Goal: Obtain resource: Download file/media

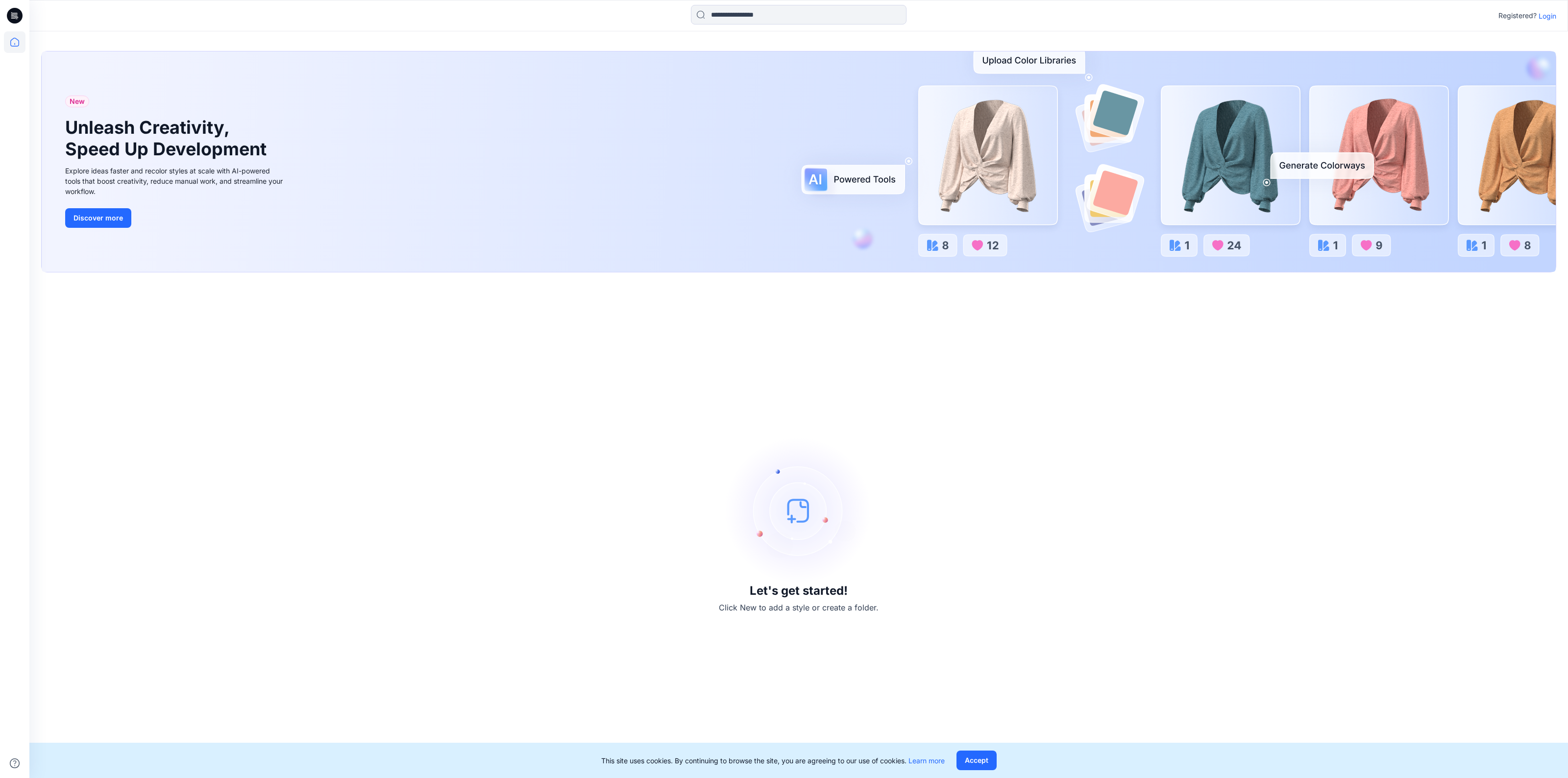
click at [1548, 15] on p "Login" at bounding box center [1547, 16] width 18 height 11
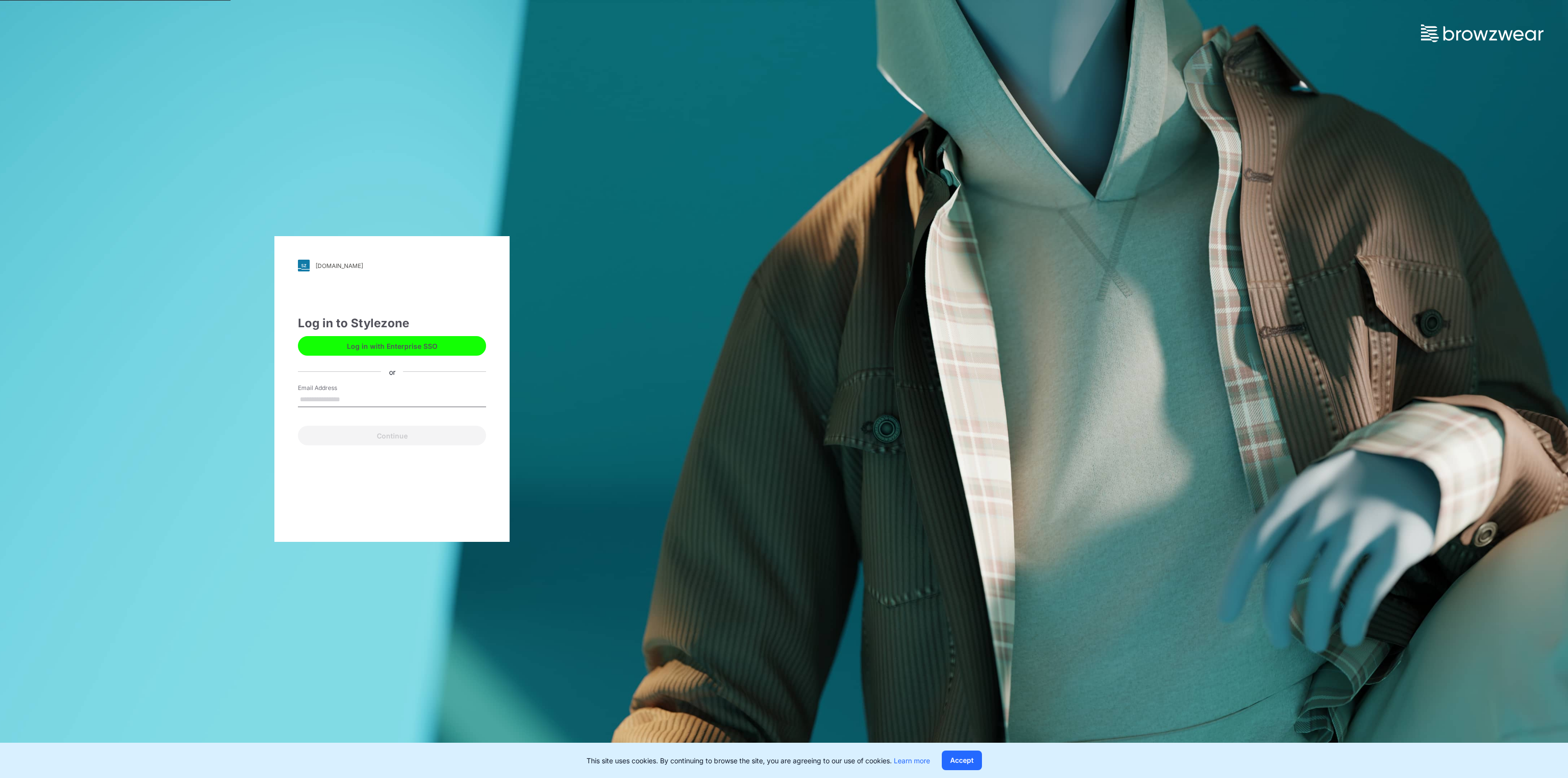
type input "**********"
click at [391, 436] on button "Continue" at bounding box center [392, 436] width 188 height 20
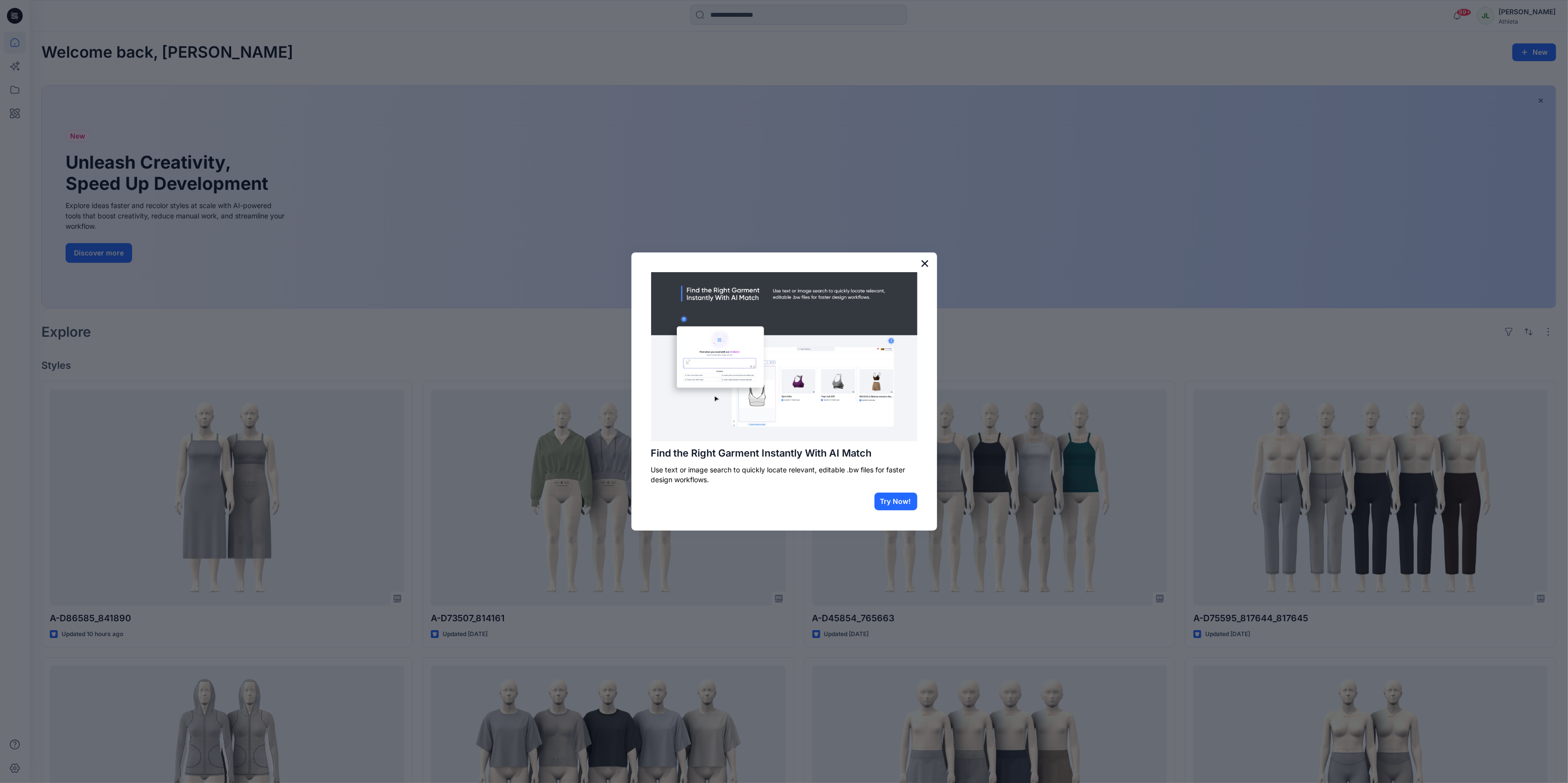
click at [926, 261] on button "×" at bounding box center [924, 263] width 9 height 16
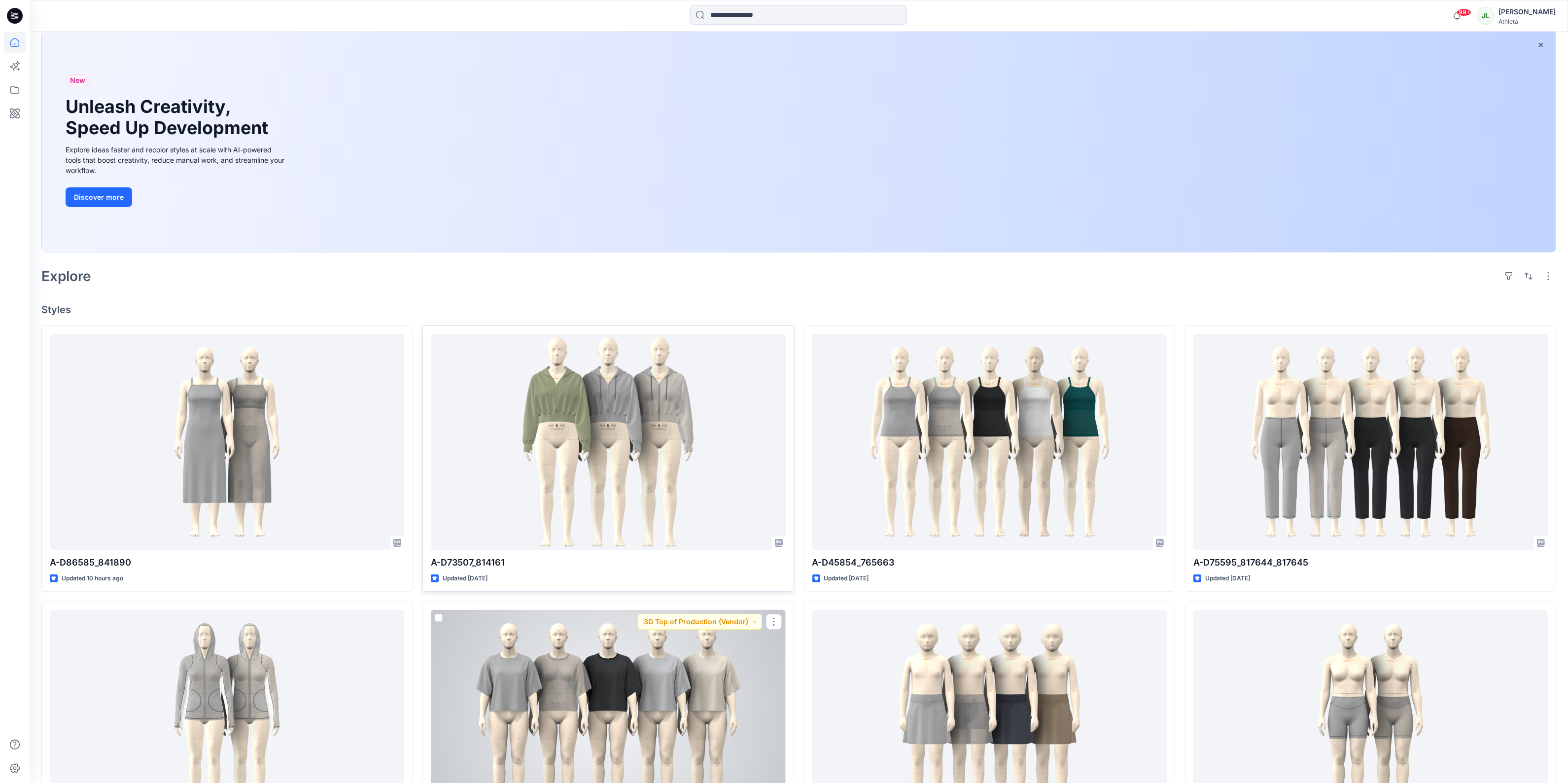
scroll to position [23, 0]
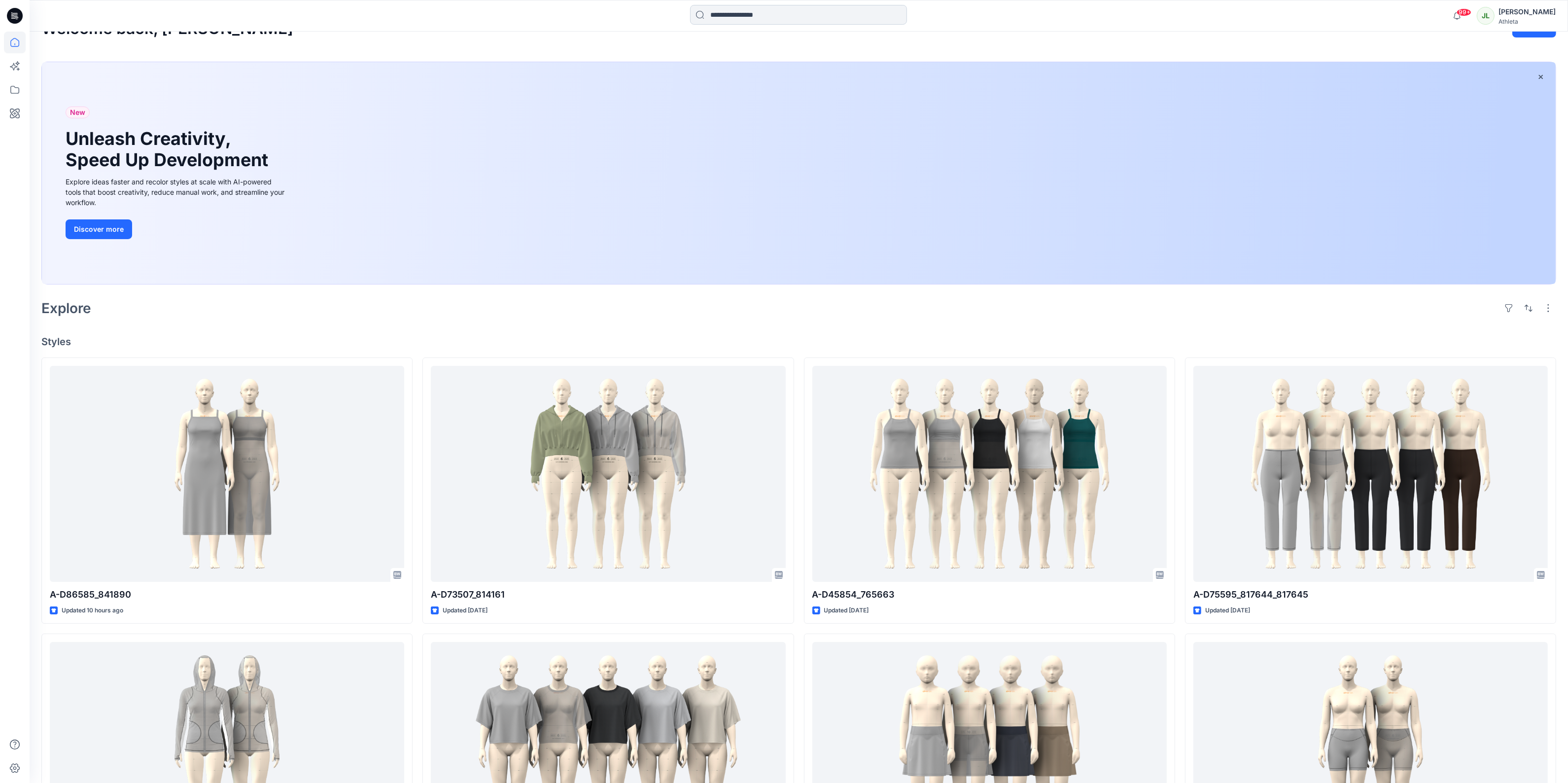
click at [755, 12] on input at bounding box center [798, 15] width 217 height 20
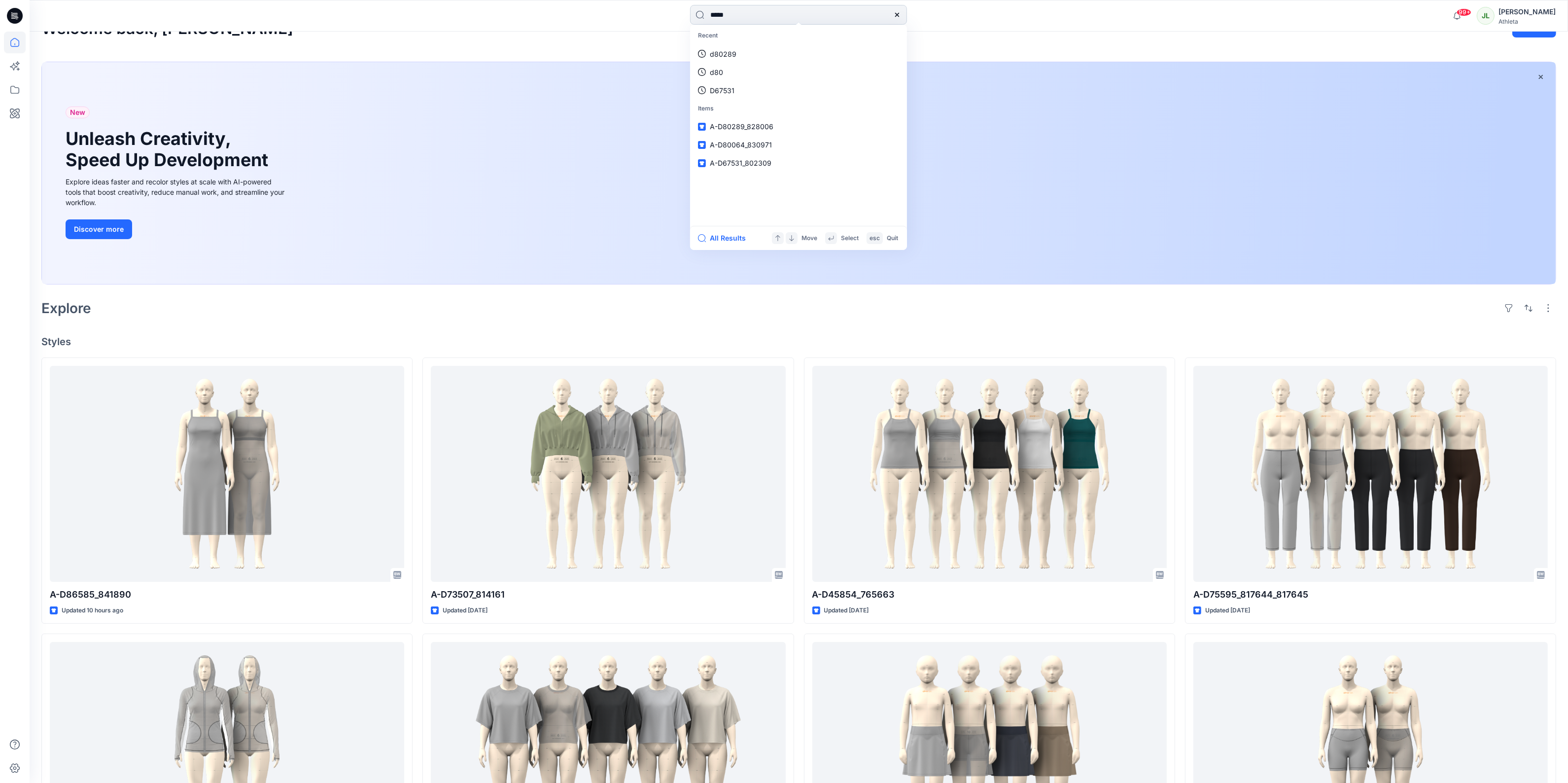
type input "******"
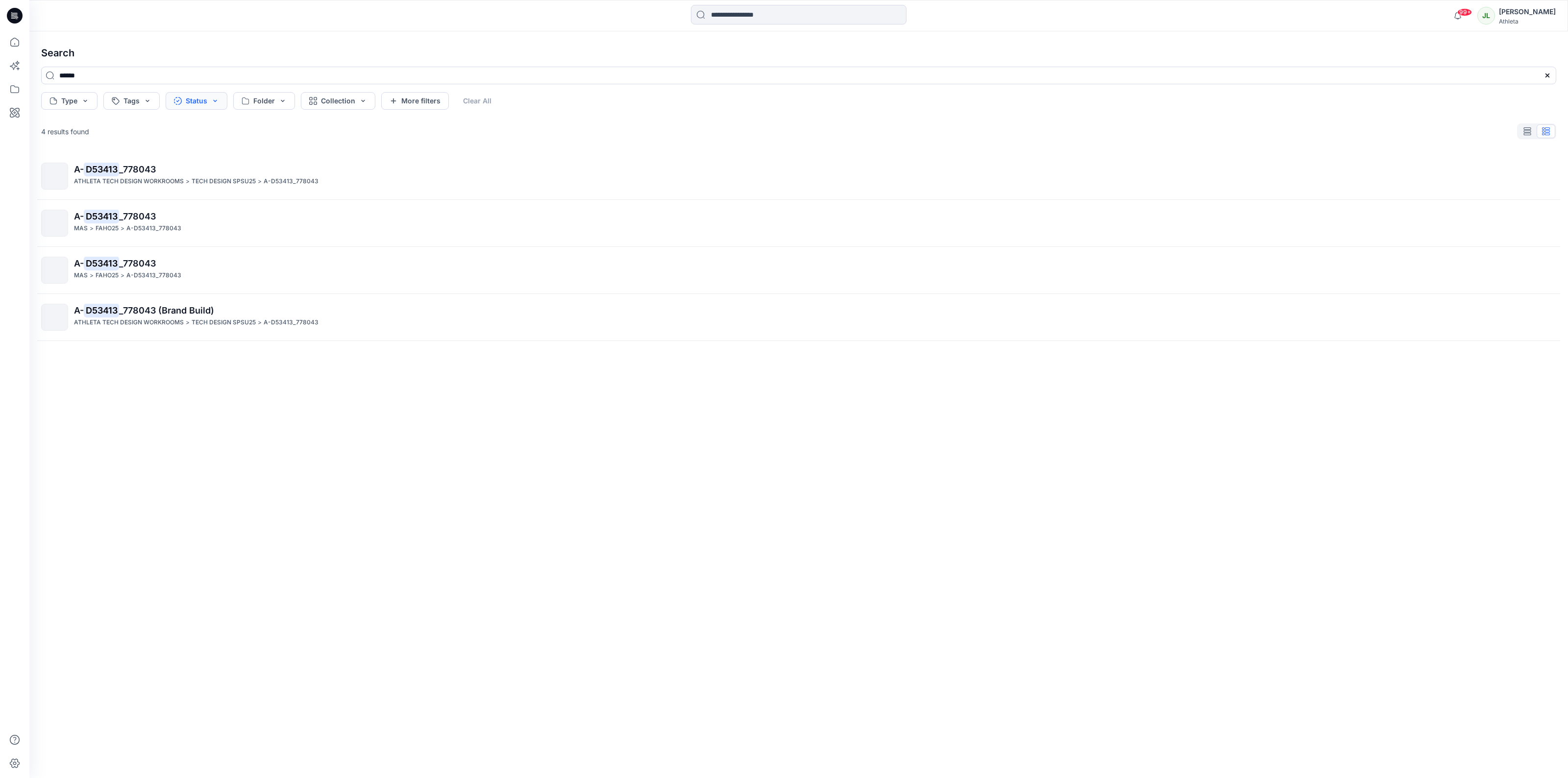
click at [209, 106] on button "Status" at bounding box center [196, 100] width 61 height 18
click at [270, 253] on p "3D Top of Production (Vendor)" at bounding box center [235, 251] width 99 height 12
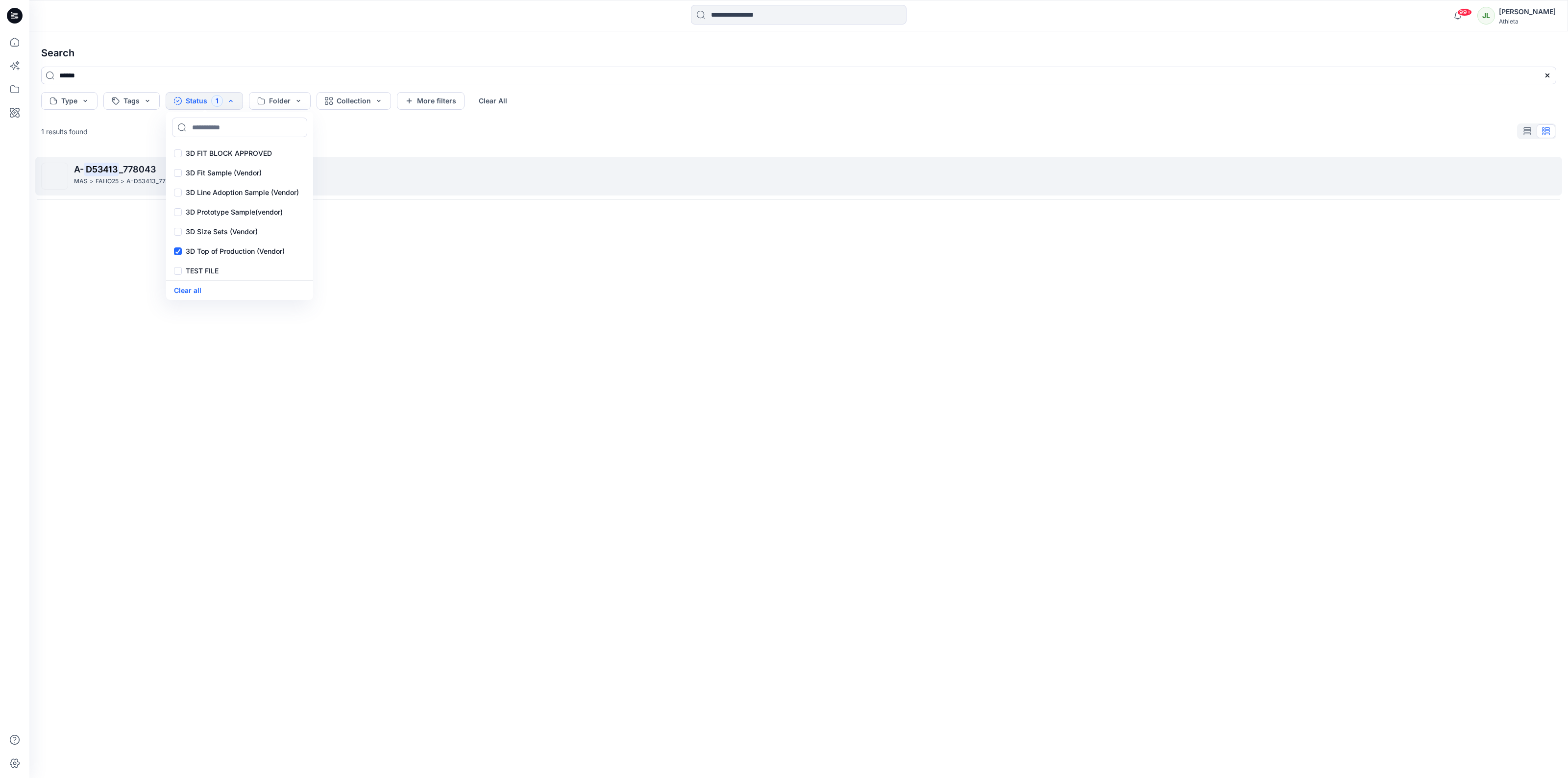
click at [141, 180] on p "A-D53413_778043" at bounding box center [154, 181] width 55 height 11
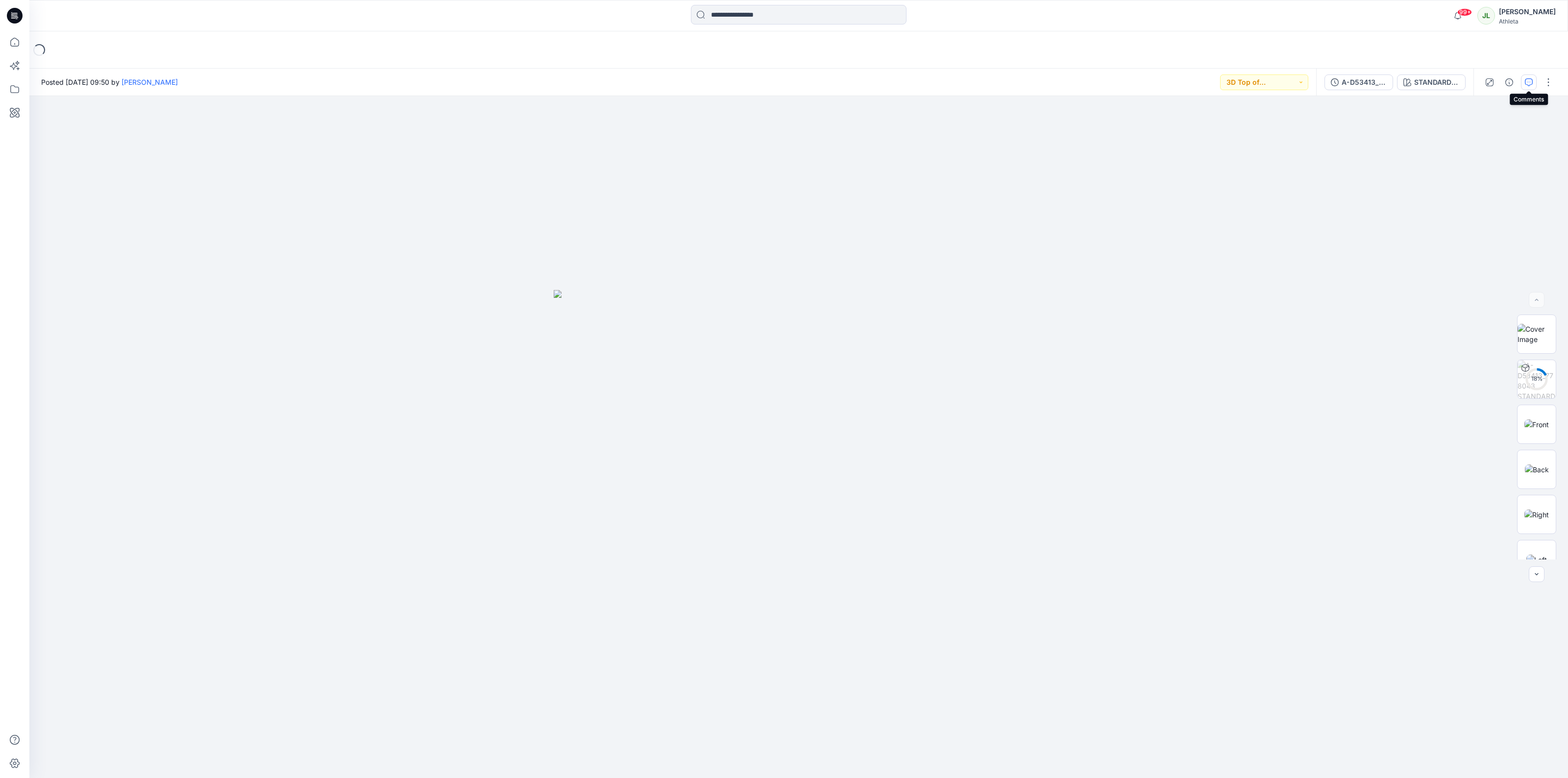
click at [1528, 84] on icon "button" at bounding box center [1528, 82] width 8 height 8
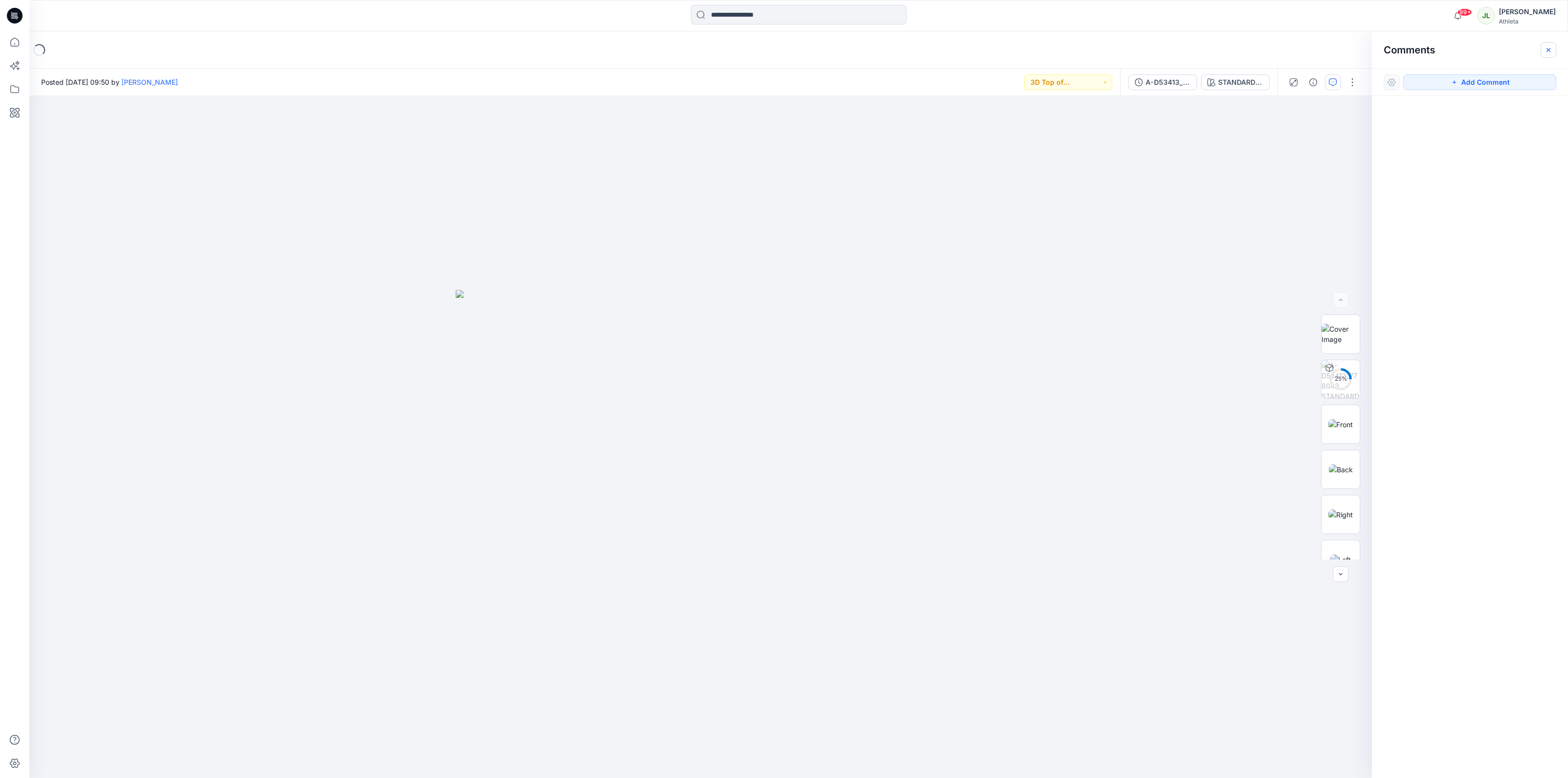
click at [1547, 50] on icon "button" at bounding box center [1548, 49] width 4 height 4
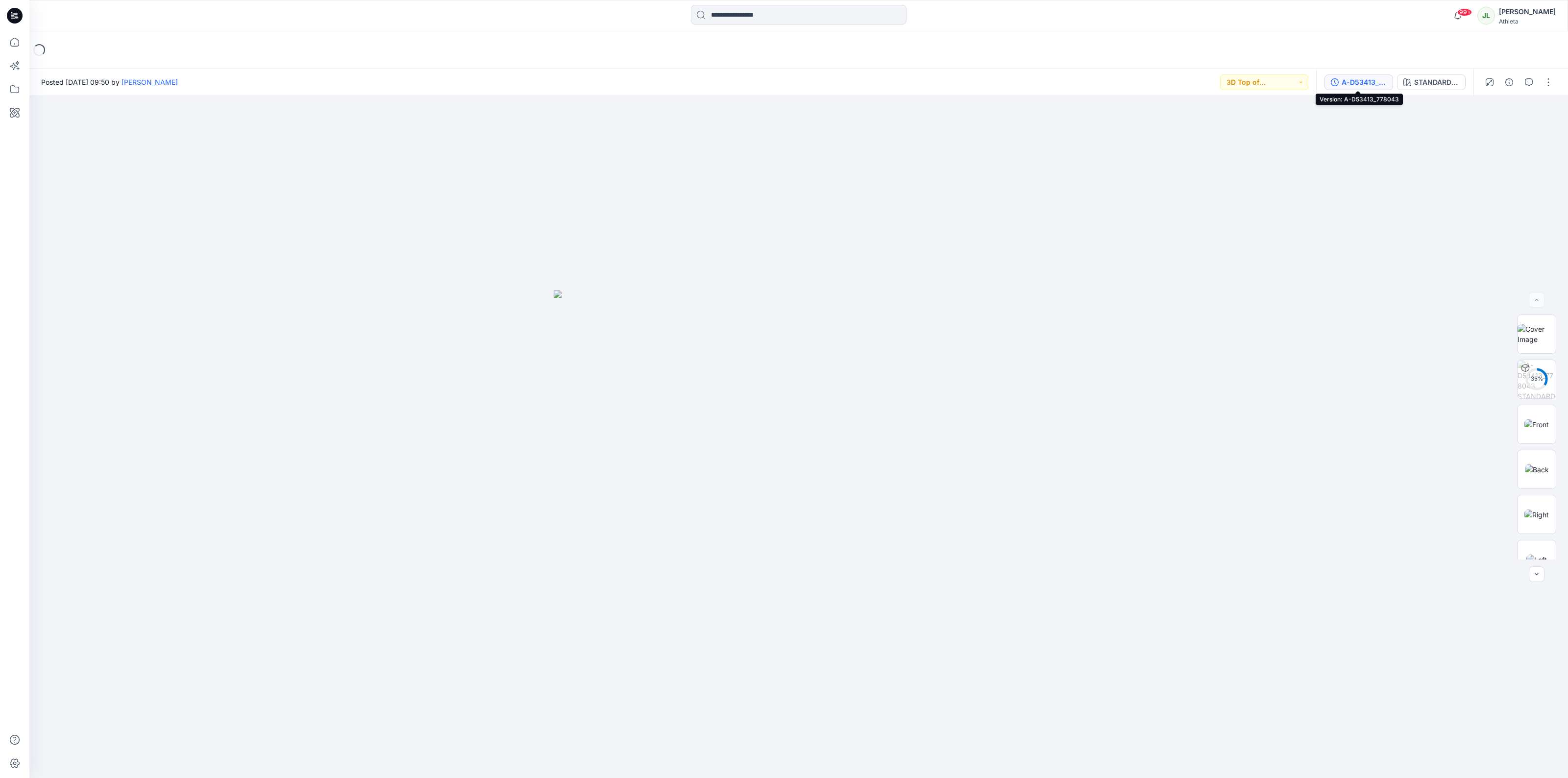
click at [1348, 74] on button "A-D53413_778043" at bounding box center [1358, 82] width 69 height 16
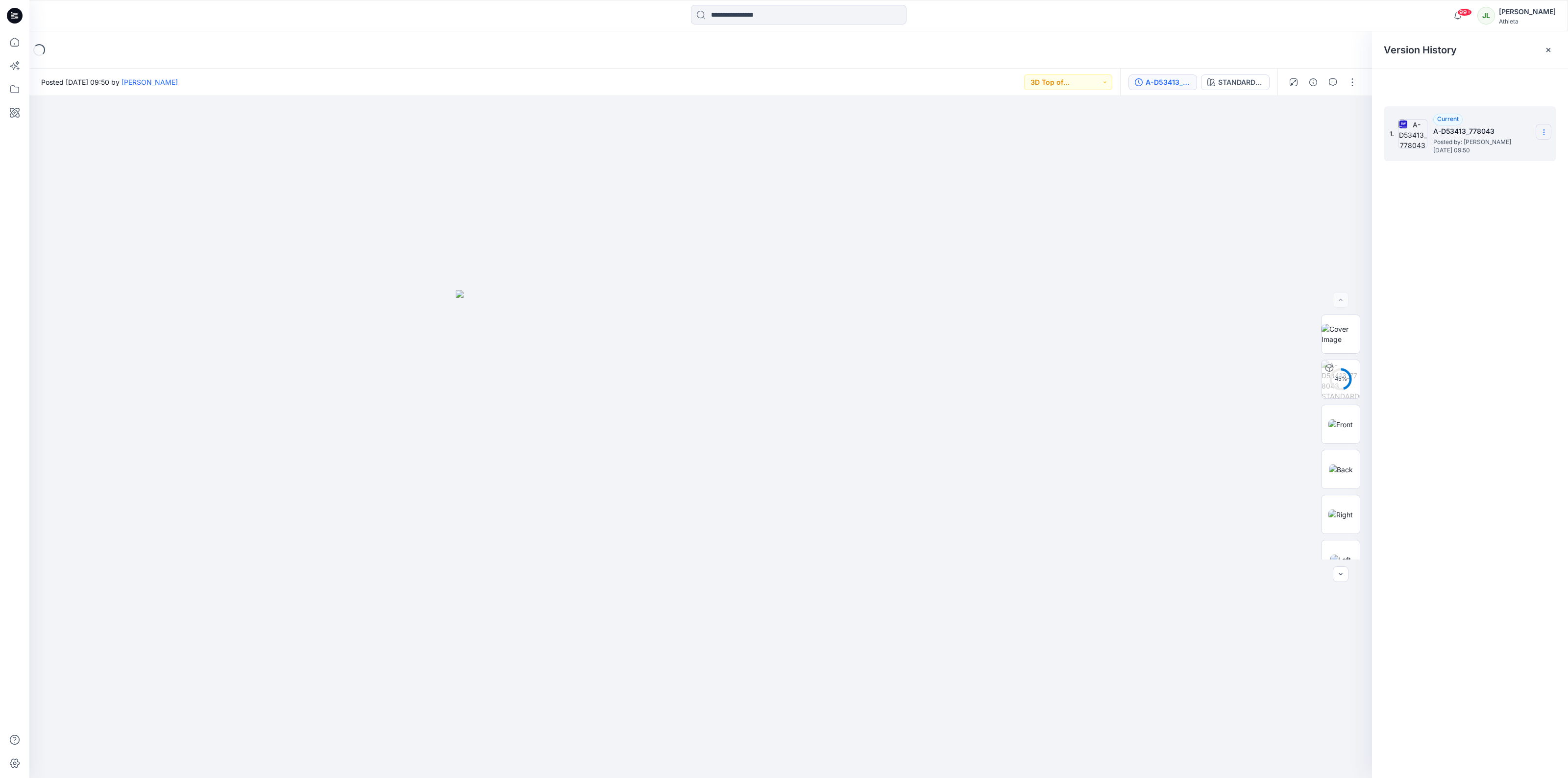
click at [1546, 133] on icon at bounding box center [1543, 132] width 8 height 8
click at [1487, 148] on span "Download Source BW File" at bounding box center [1494, 152] width 83 height 12
click at [1536, 126] on section at bounding box center [1543, 132] width 16 height 16
click at [1504, 262] on div "1. Current A-D53413_778043 Posted by: [PERSON_NAME] [DATE] 09:50 Download Sourc…" at bounding box center [1469, 444] width 196 height 696
drag, startPoint x: 1476, startPoint y: 260, endPoint x: 1537, endPoint y: 202, distance: 84.2
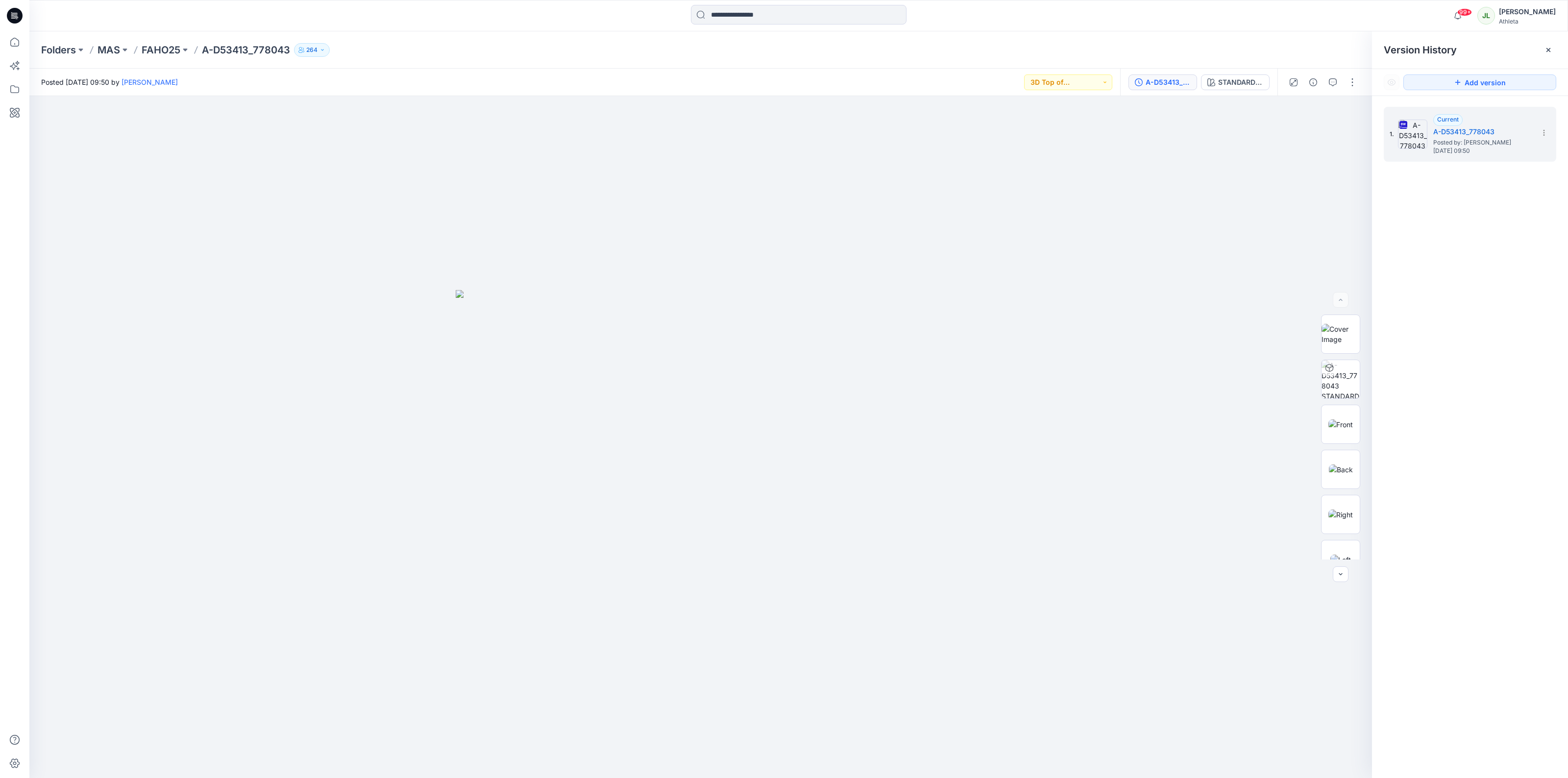
click at [1477, 260] on div "1. Current A-D53413_778043 Posted by: [PERSON_NAME] [DATE] 09:50" at bounding box center [1469, 444] width 196 height 696
